Goal: Information Seeking & Learning: Check status

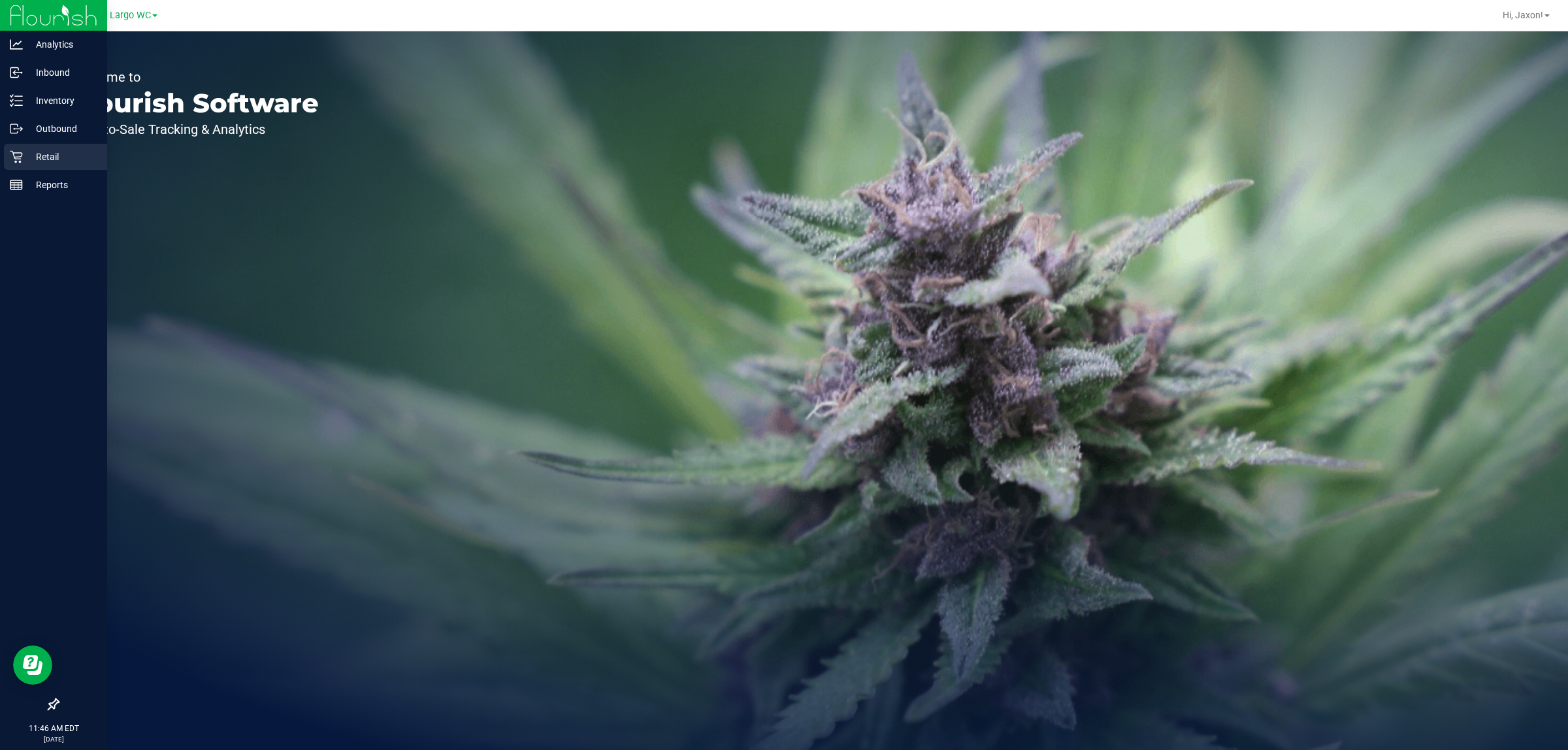
click at [0, 158] on link "Retail" at bounding box center [53, 158] width 107 height 28
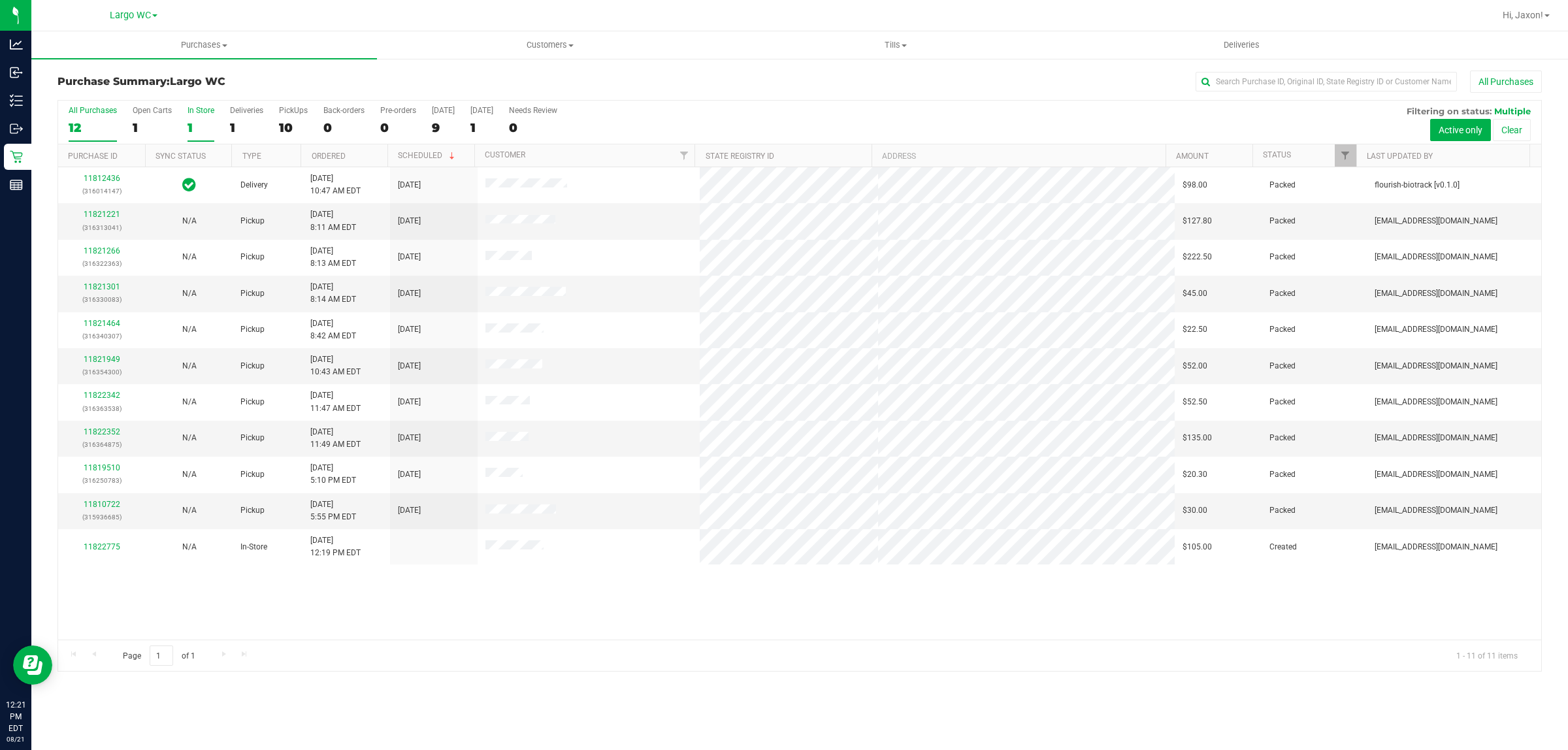
click at [198, 107] on div "In Store" at bounding box center [201, 110] width 27 height 9
click at [0, 0] on input "In Store 1" at bounding box center [0, 0] width 0 height 0
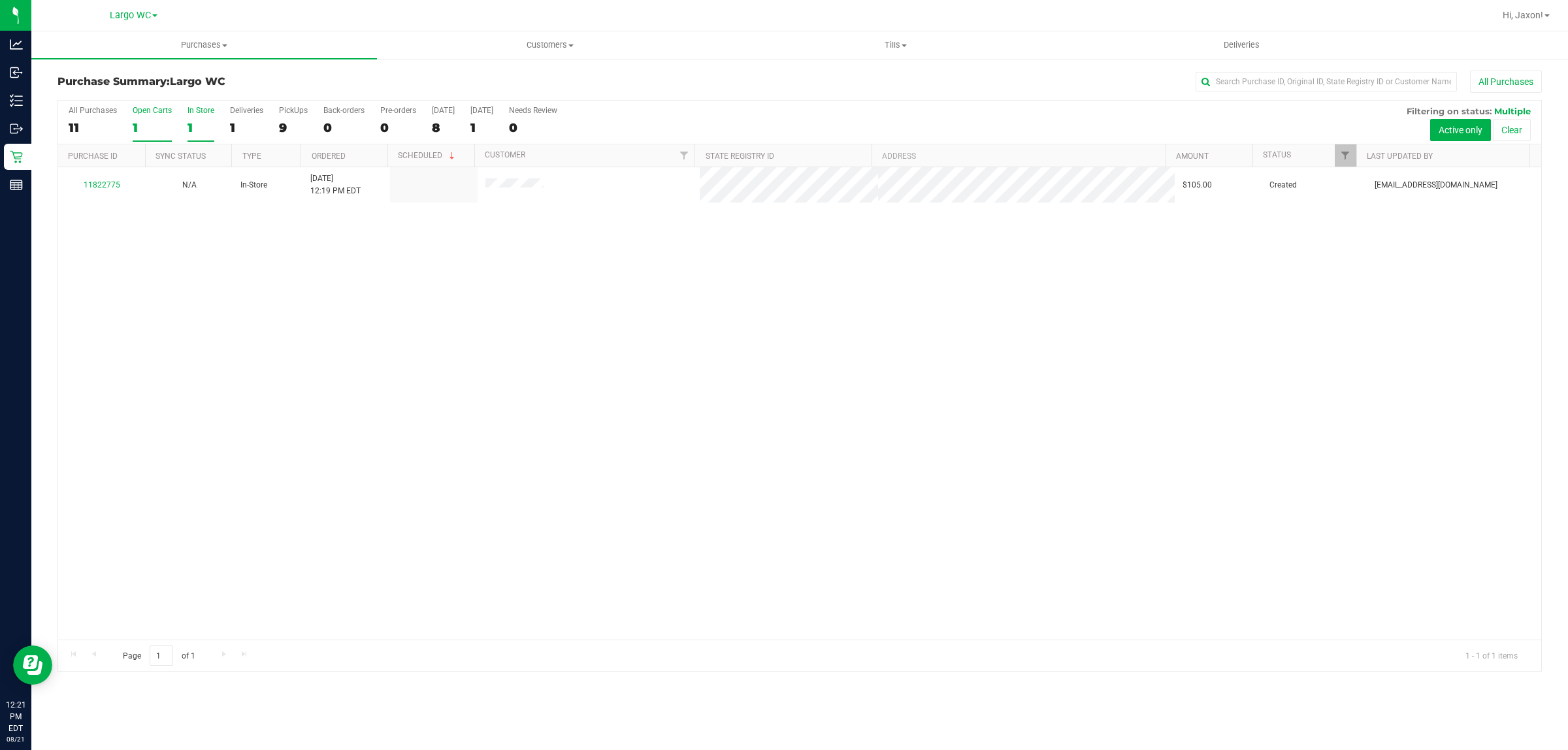
click at [151, 115] on div "Open Carts" at bounding box center [153, 110] width 39 height 9
click at [0, 0] on input "Open Carts 1" at bounding box center [0, 0] width 0 height 0
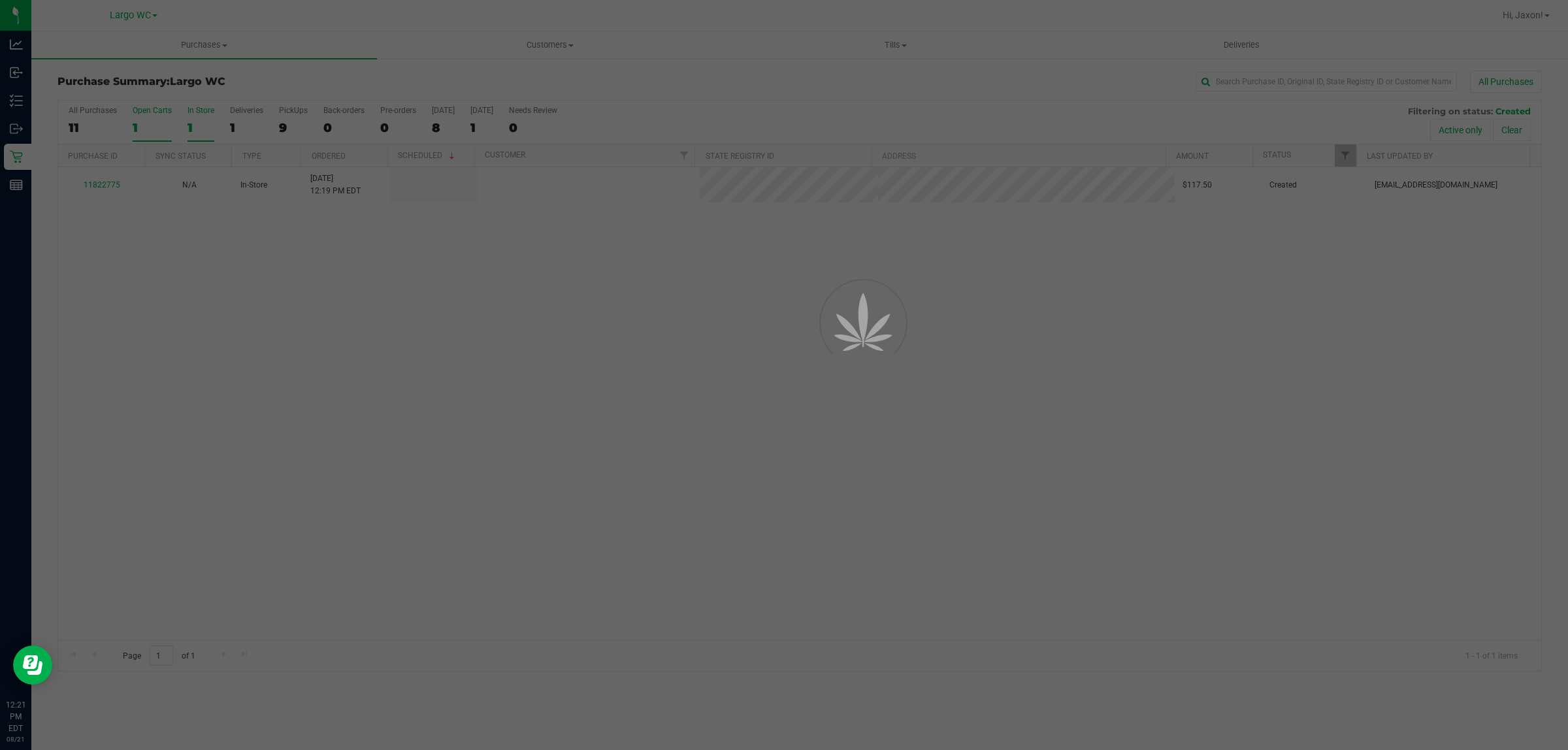
click at [207, 126] on div "1" at bounding box center [201, 128] width 27 height 15
click at [0, 0] on input "In Store 1" at bounding box center [0, 0] width 0 height 0
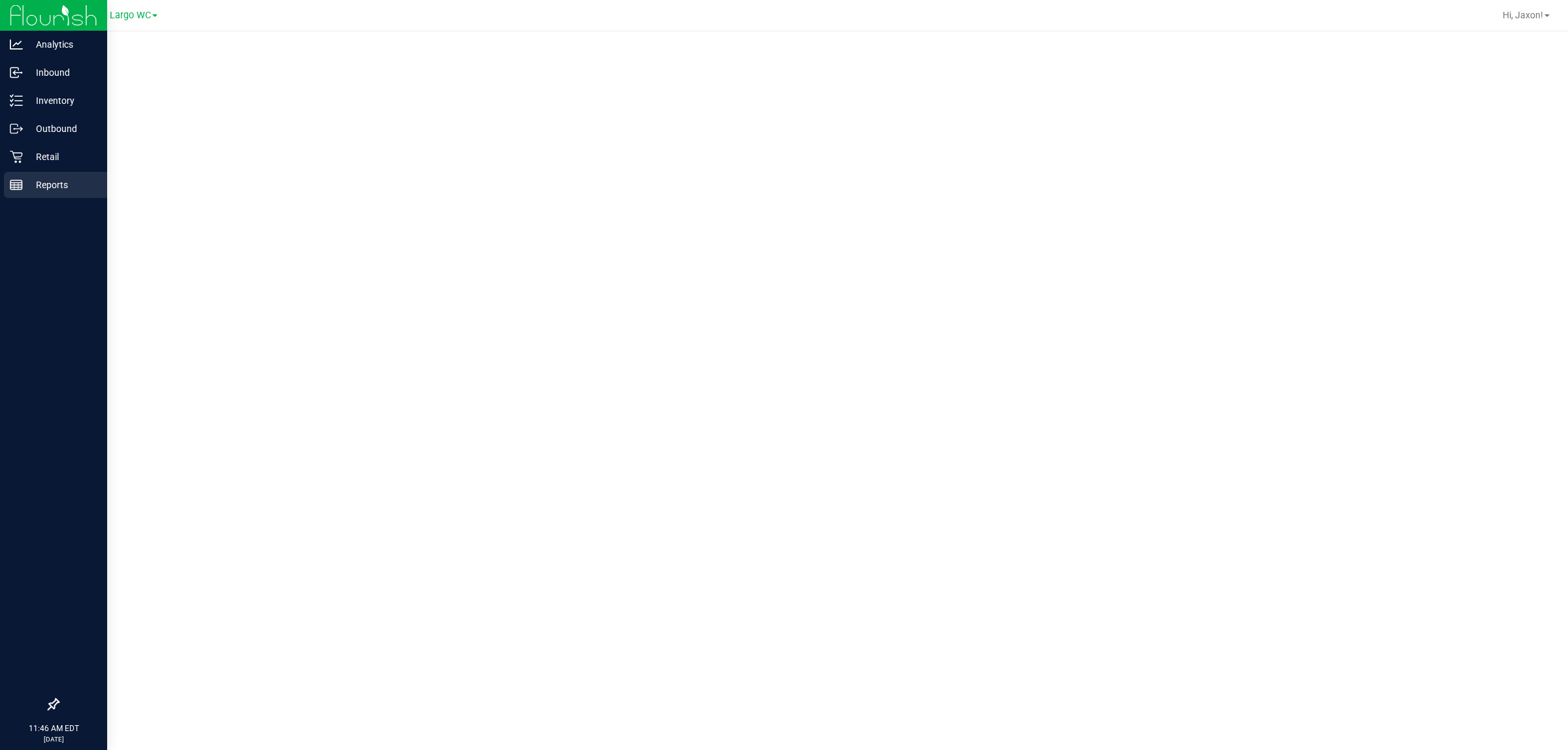
click at [56, 181] on p "Reports" at bounding box center [62, 185] width 79 height 16
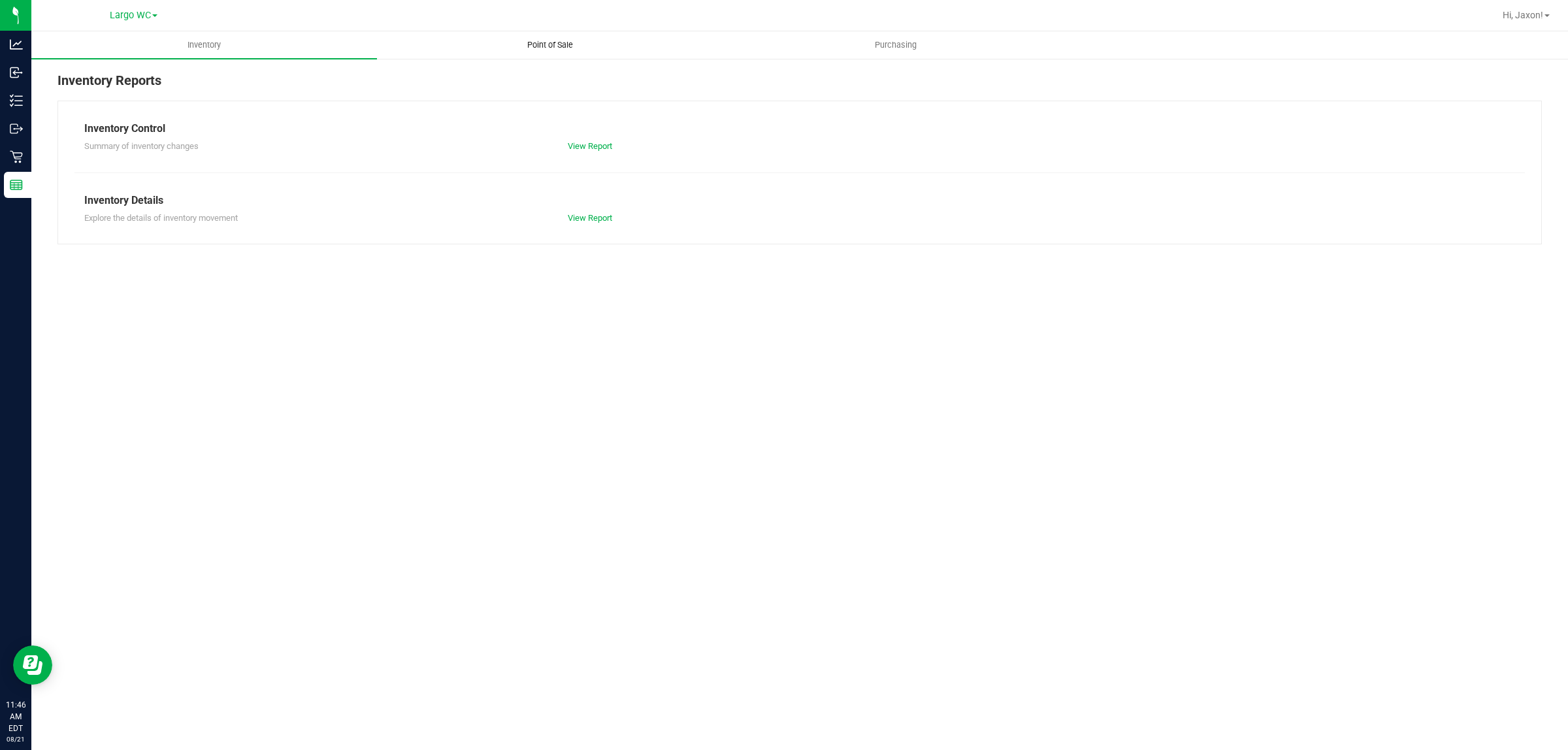
click at [482, 49] on uib-tab-heading "Point of Sale" at bounding box center [550, 45] width 345 height 26
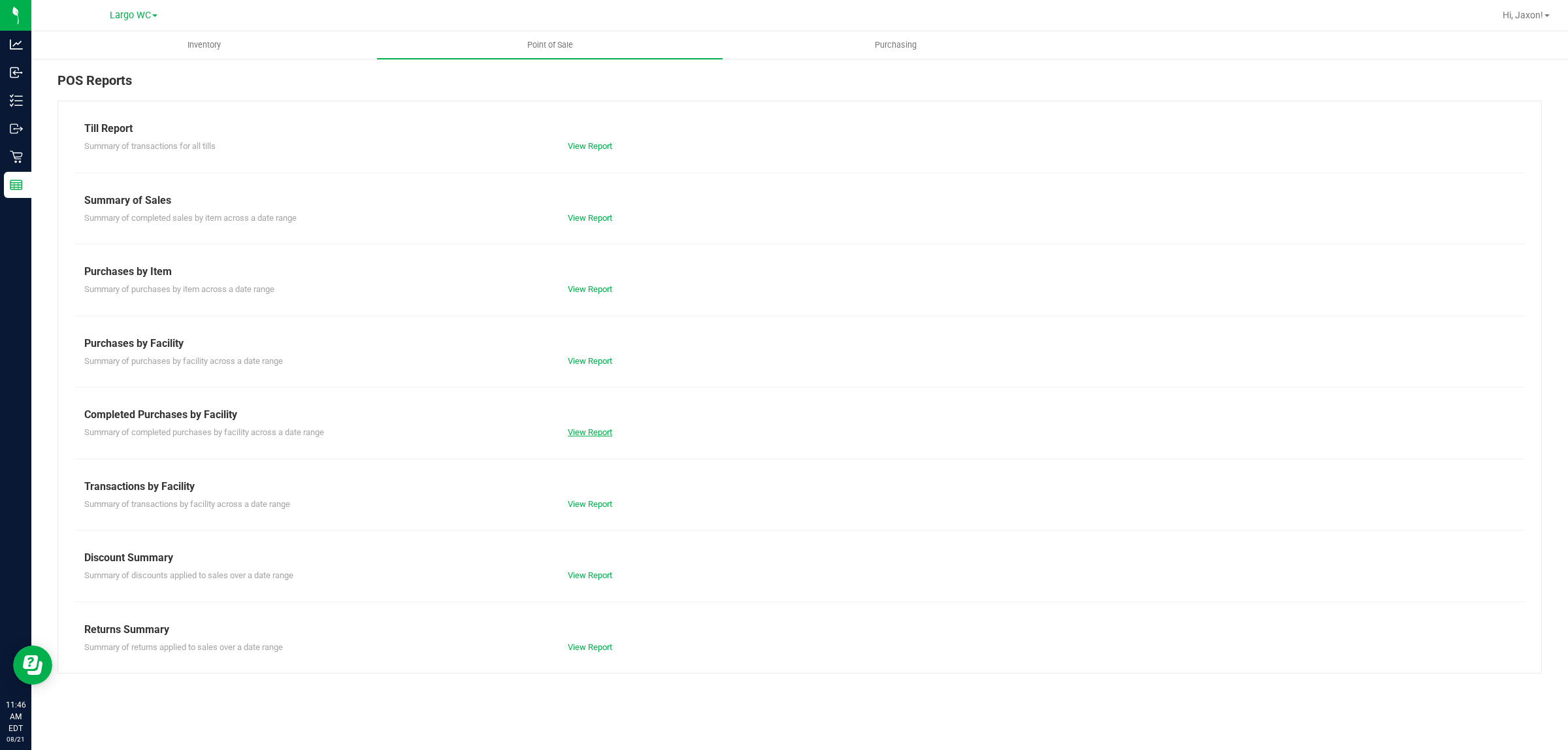
click at [599, 429] on link "View Report" at bounding box center [590, 432] width 44 height 10
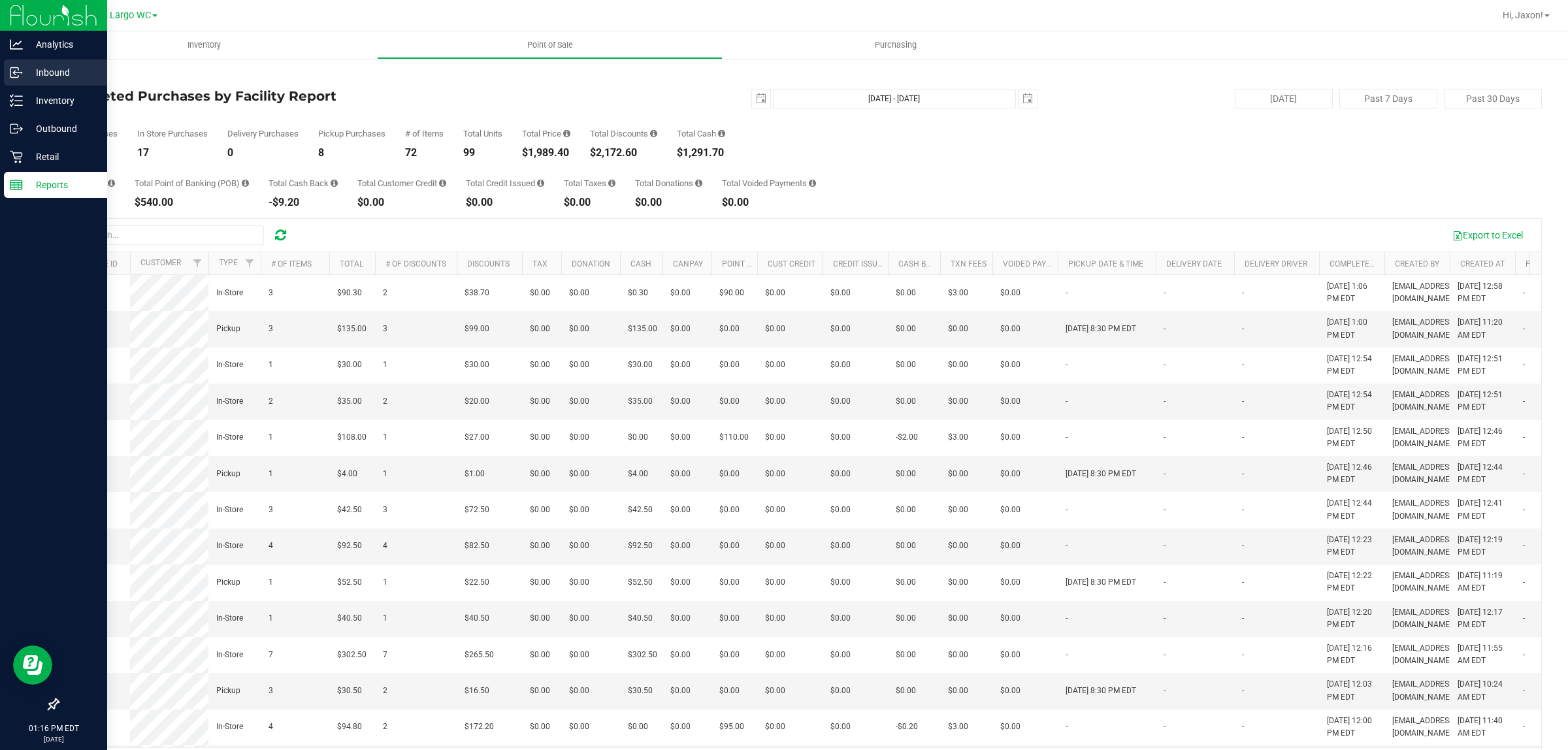
click at [21, 69] on icon at bounding box center [16, 72] width 13 height 13
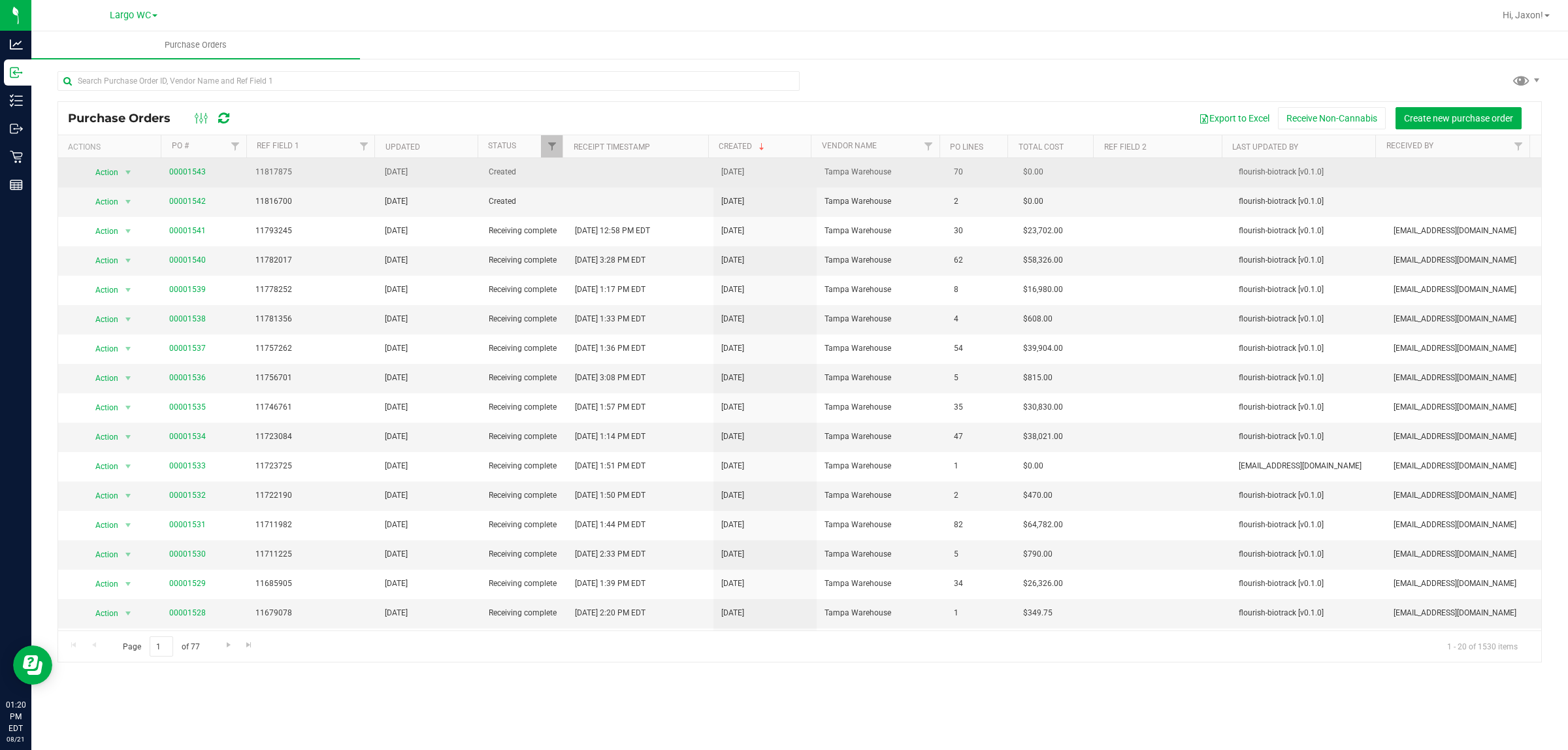
click at [185, 177] on span "00001543" at bounding box center [187, 171] width 37 height 12
click at [185, 168] on link "00001543" at bounding box center [187, 171] width 37 height 9
